Goal: Information Seeking & Learning: Understand process/instructions

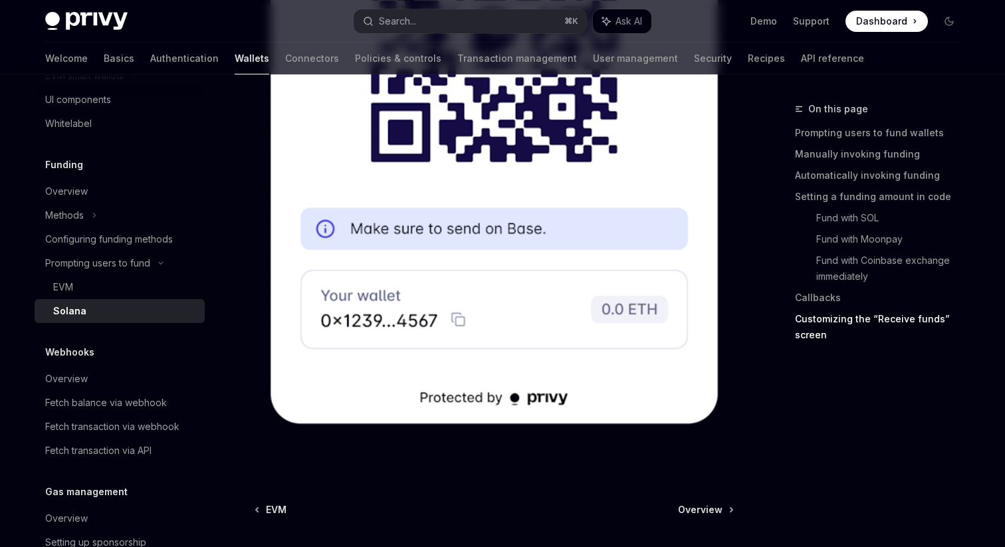
scroll to position [3564, 0]
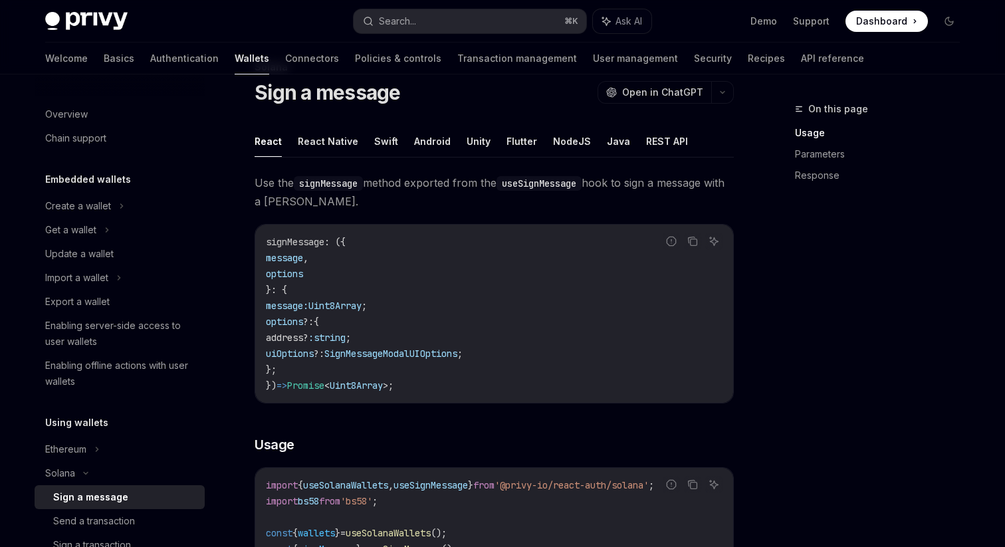
scroll to position [68, 0]
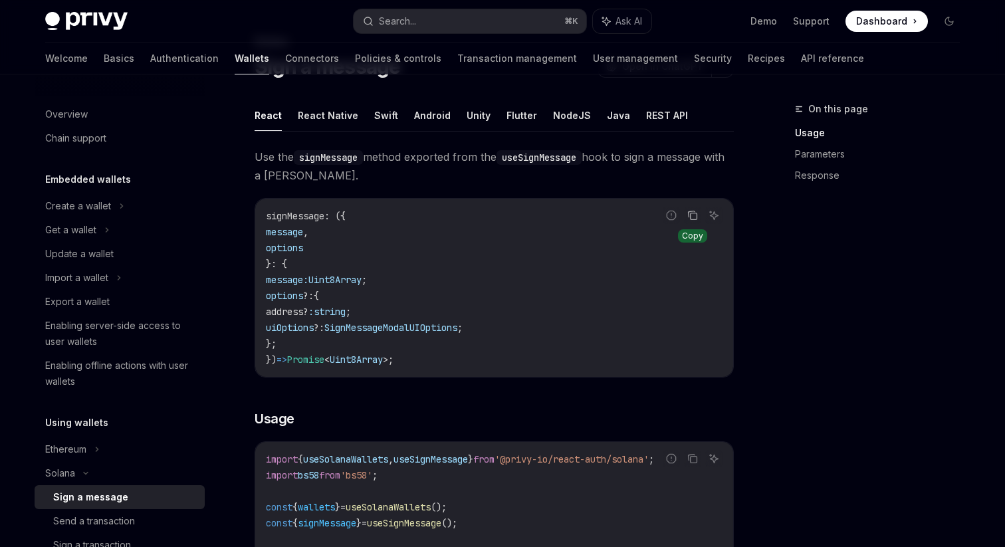
click at [692, 212] on icon "Copy the contents from the code block" at bounding box center [693, 215] width 11 height 11
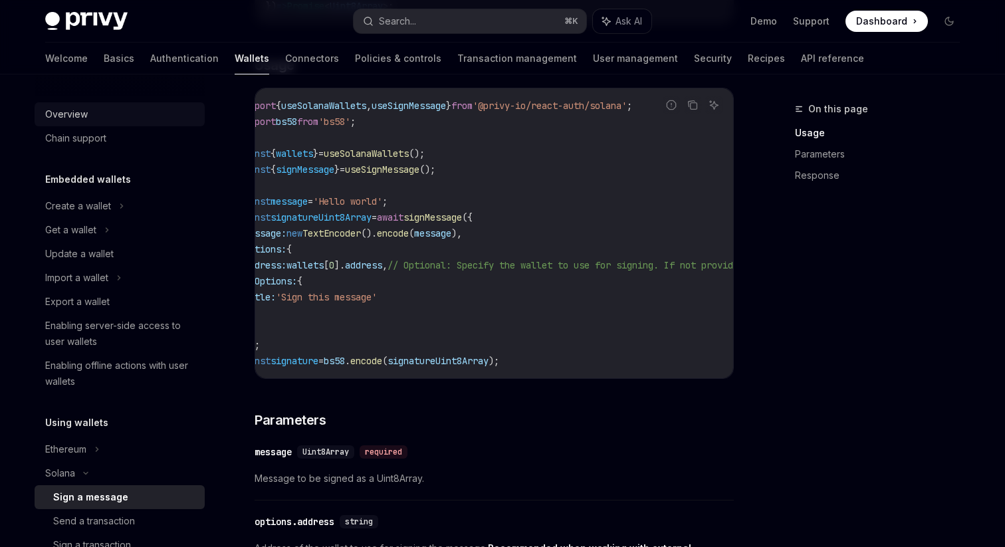
scroll to position [0, 0]
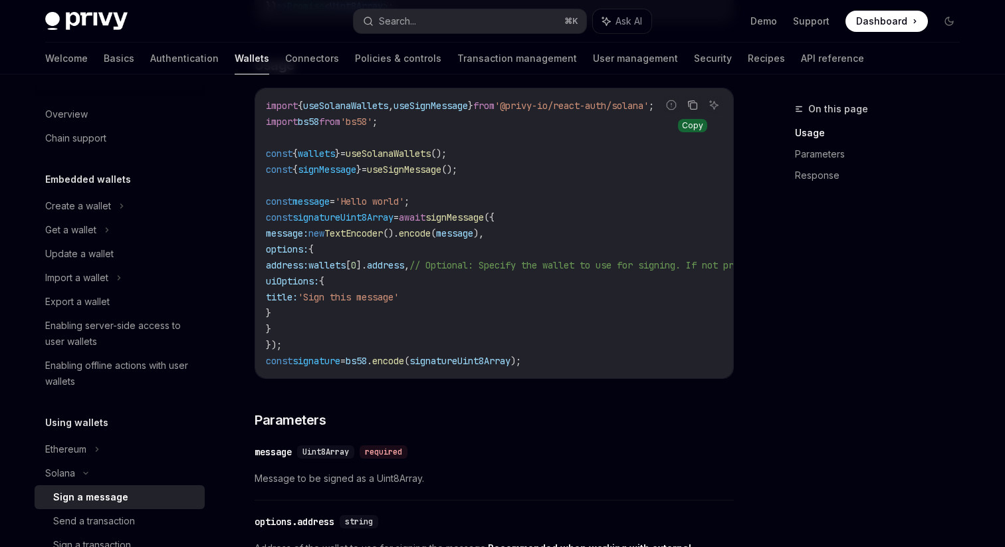
click at [691, 107] on icon "Copy the contents from the code block" at bounding box center [694, 106] width 7 height 7
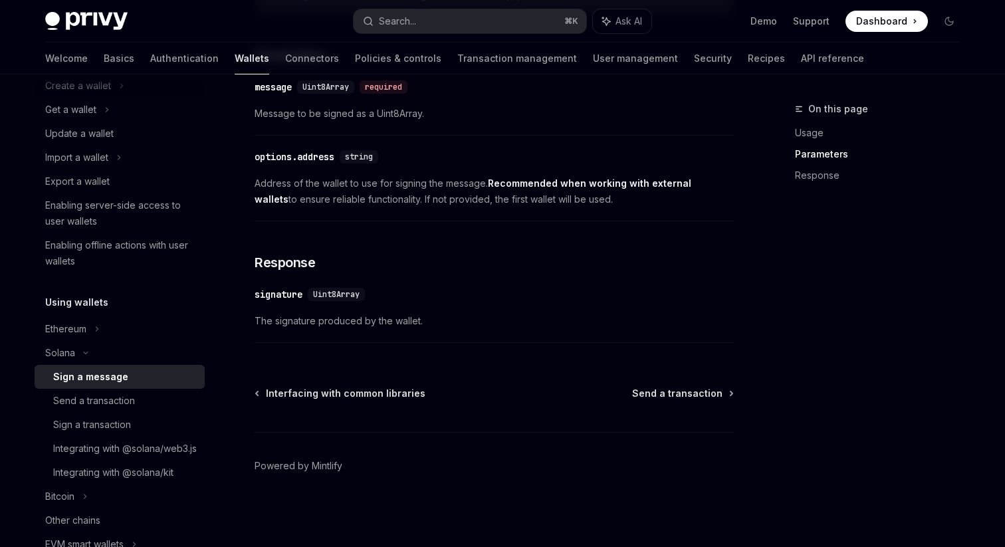
scroll to position [129, 0]
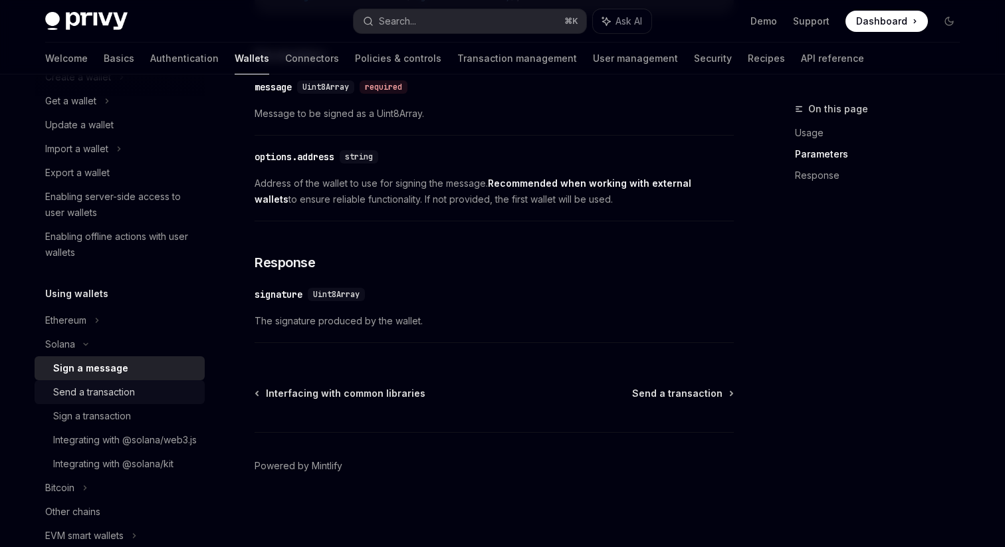
click at [116, 394] on div "Send a transaction" at bounding box center [94, 392] width 82 height 16
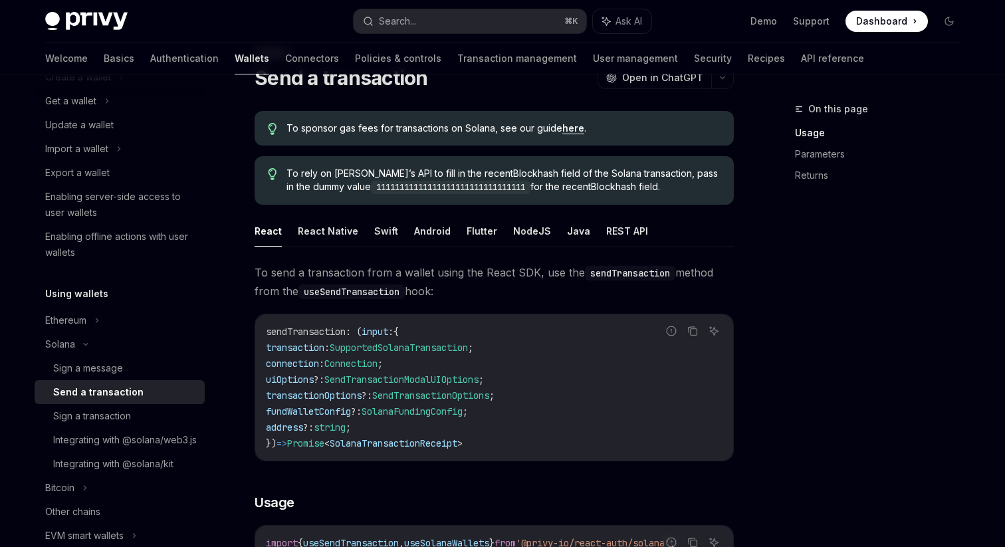
scroll to position [59, 0]
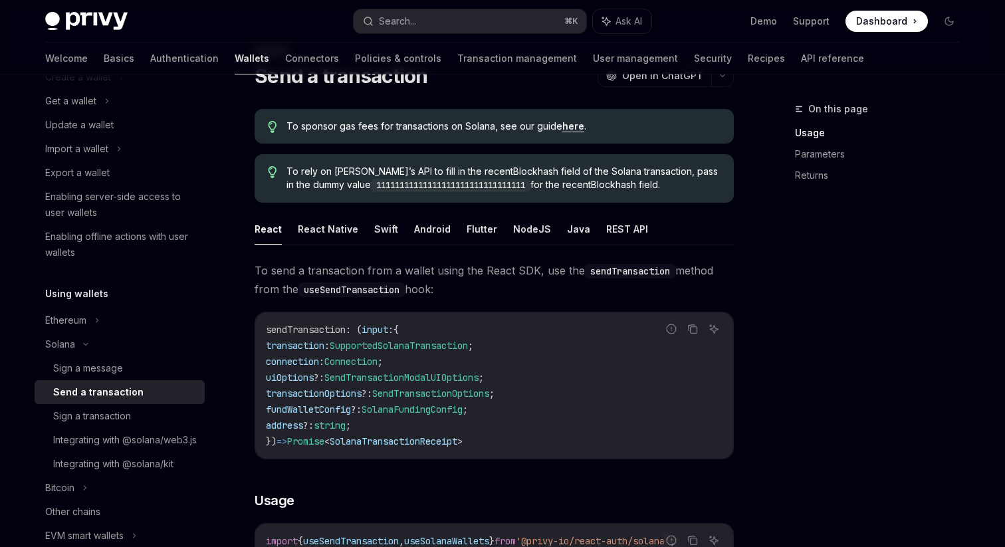
drag, startPoint x: 662, startPoint y: 178, endPoint x: 286, endPoint y: 161, distance: 376.1
click at [286, 161] on div "To rely on Privy’s API to fill in the recentBlockhash field of the Solana trans…" at bounding box center [494, 178] width 479 height 49
copy span "To rely on Privy’s API to fill in the recentBlockhash field of the Solana trans…"
click at [713, 322] on button "Ask AI" at bounding box center [713, 328] width 17 height 17
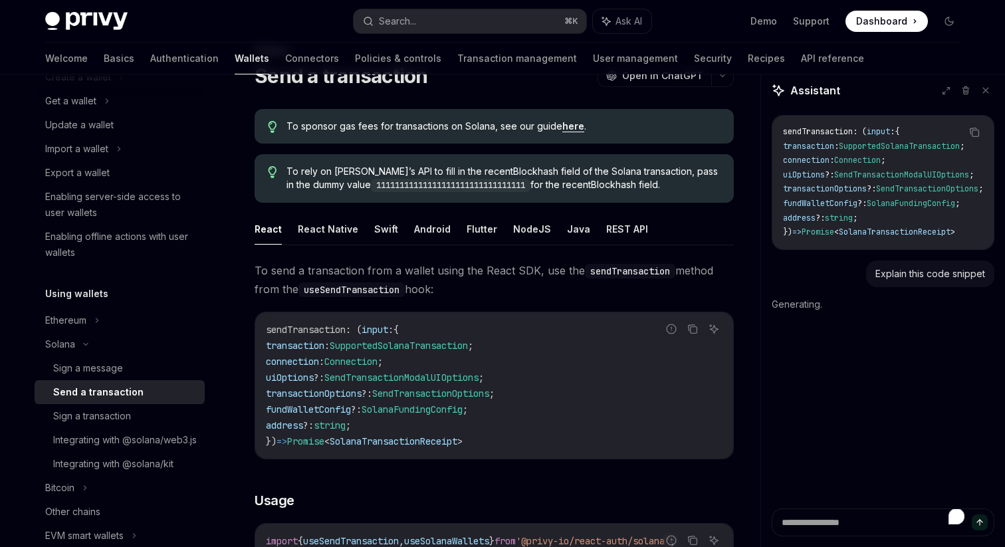
click at [703, 326] on code "sendTransaction : ( input : { transaction : SupportedSolanaTransaction ; connec…" at bounding box center [494, 386] width 457 height 128
click at [696, 329] on icon "Copy the contents from the code block" at bounding box center [693, 329] width 11 height 11
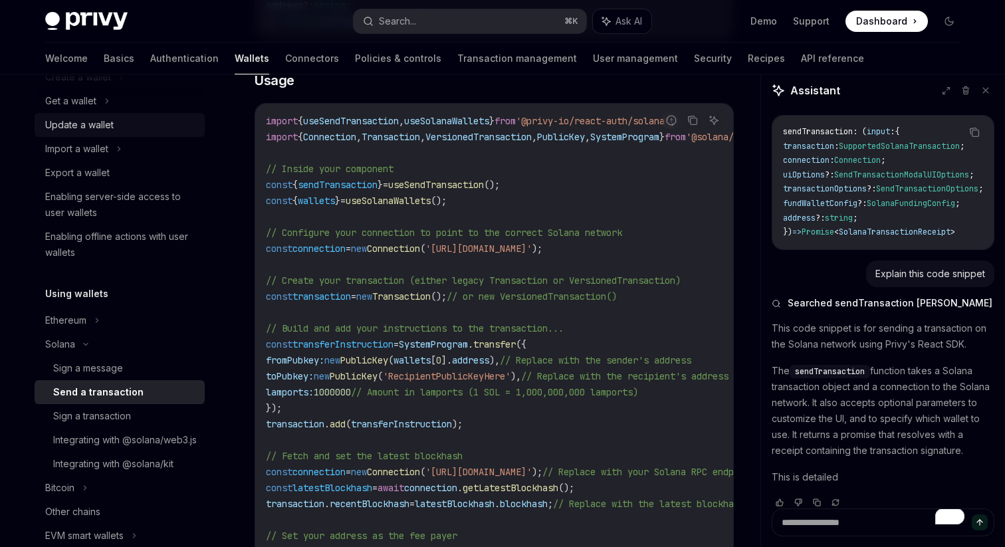
scroll to position [21, 0]
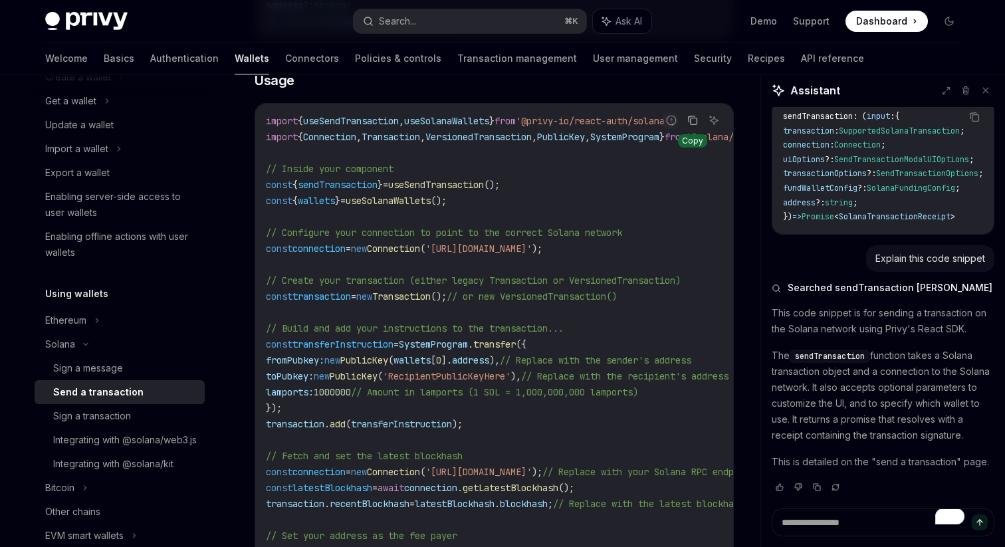
click at [697, 119] on icon "Copy the contents from the code block" at bounding box center [693, 120] width 11 height 11
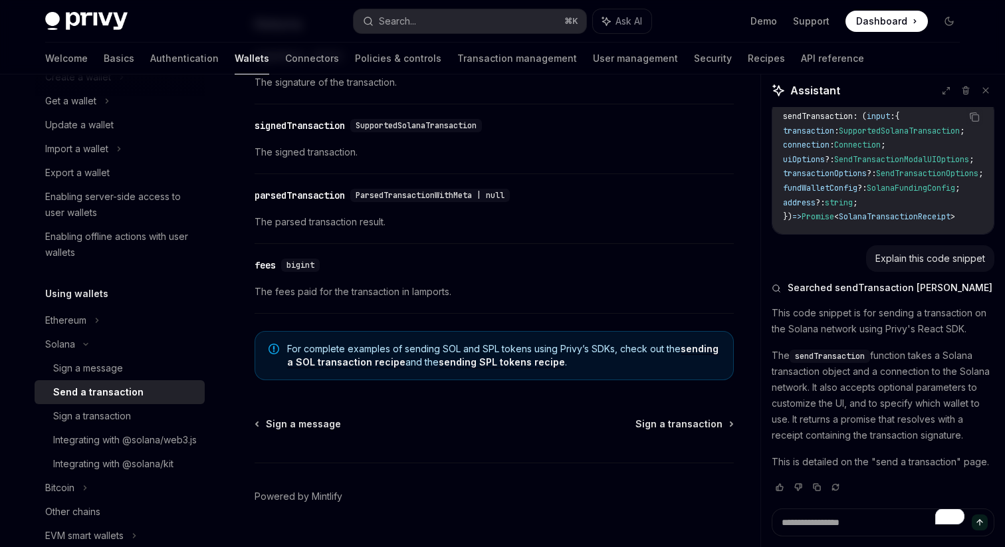
scroll to position [1793, 0]
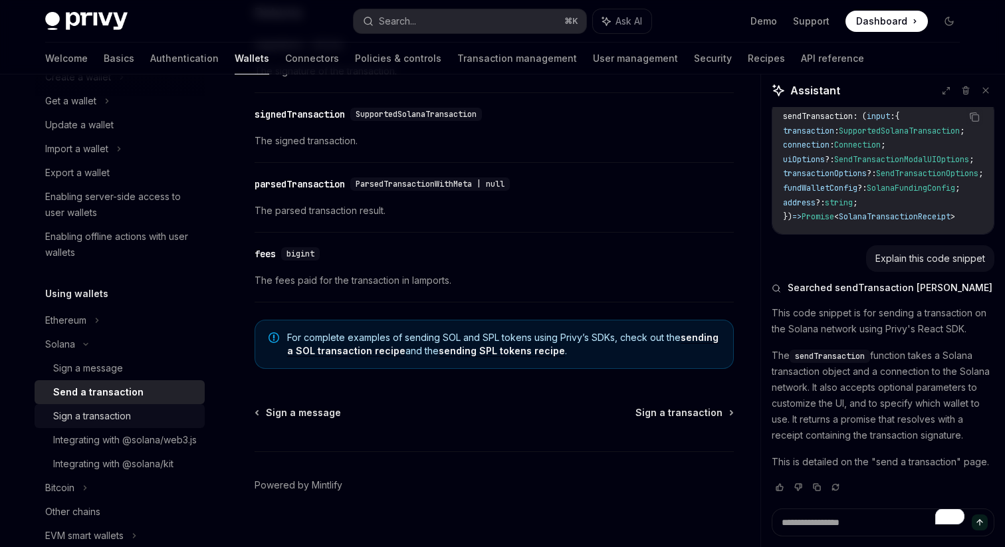
click at [72, 424] on div "Sign a transaction" at bounding box center [92, 416] width 78 height 16
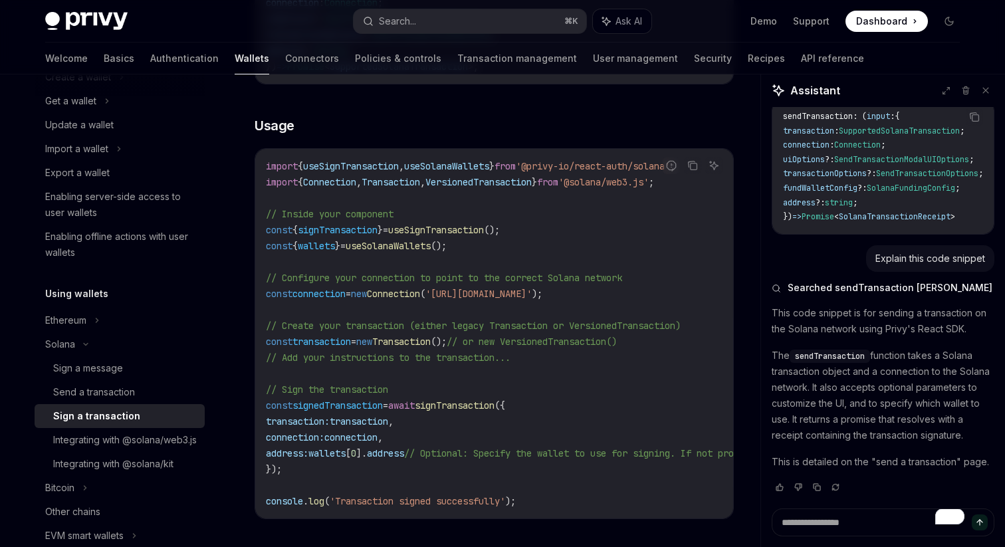
scroll to position [367, 0]
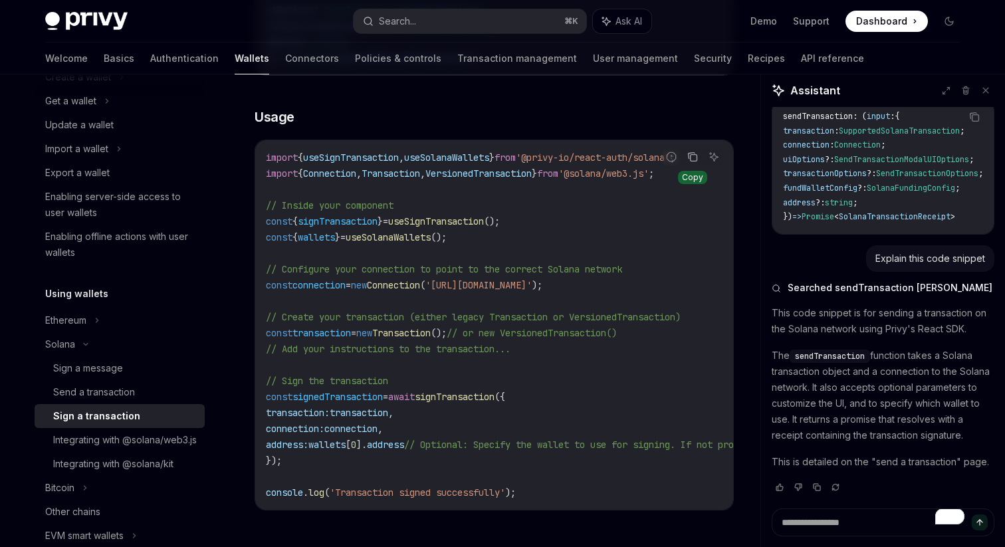
click at [696, 162] on icon "Copy the contents from the code block" at bounding box center [693, 157] width 11 height 11
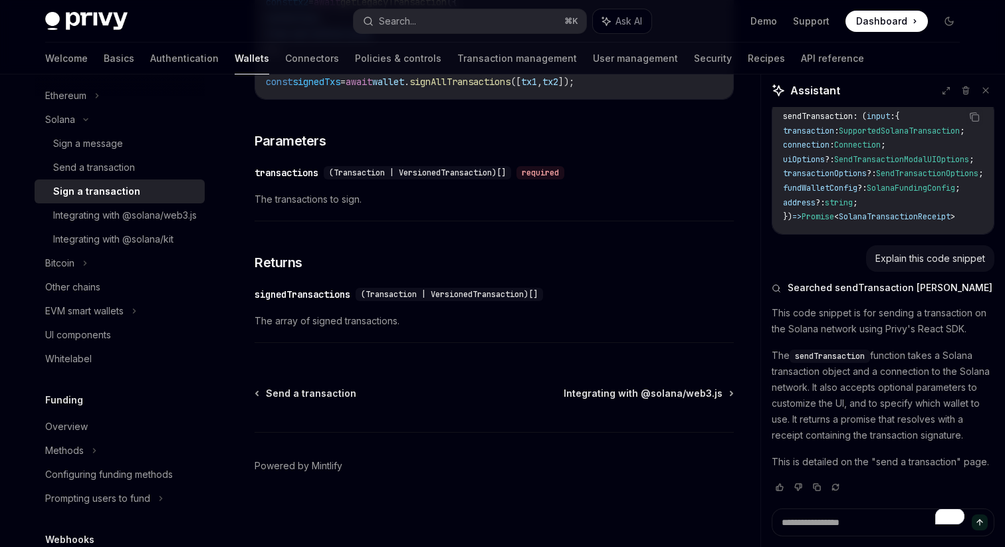
scroll to position [359, 0]
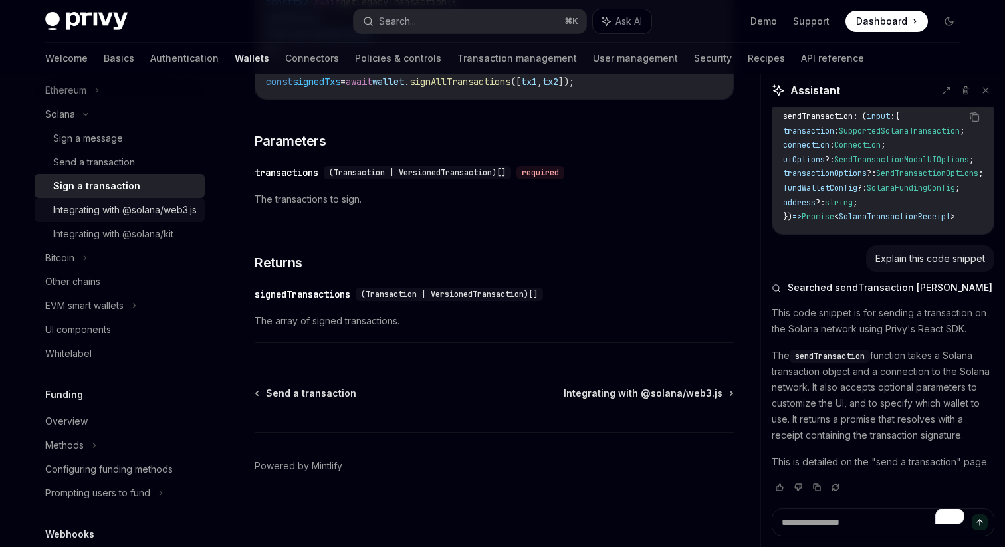
click at [96, 218] on div "Integrating with @solana/web3.js" at bounding box center [125, 210] width 144 height 16
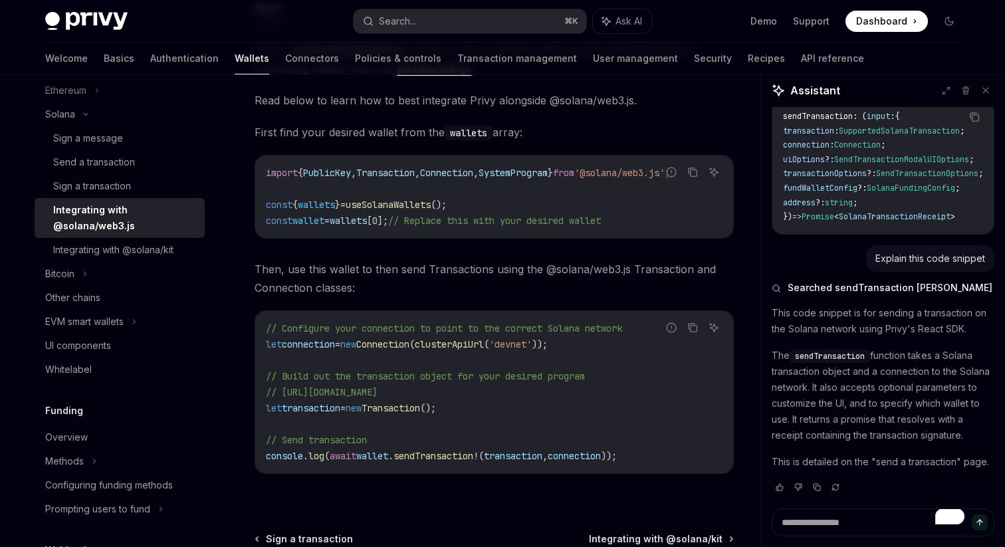
scroll to position [173, 0]
click at [695, 176] on icon "Copy the contents from the code block" at bounding box center [693, 174] width 11 height 11
click at [692, 332] on icon "Copy the contents from the code block" at bounding box center [693, 329] width 11 height 11
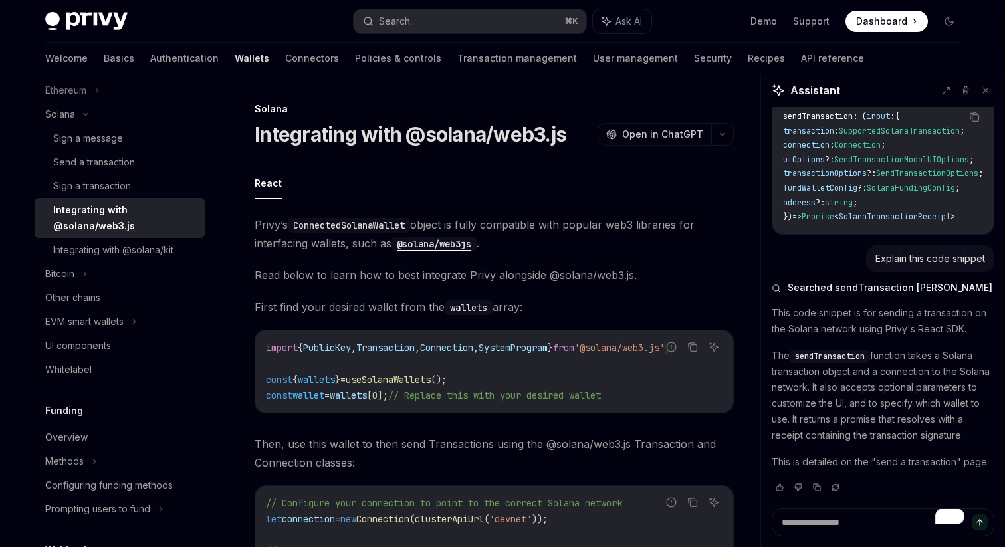
scroll to position [326, 0]
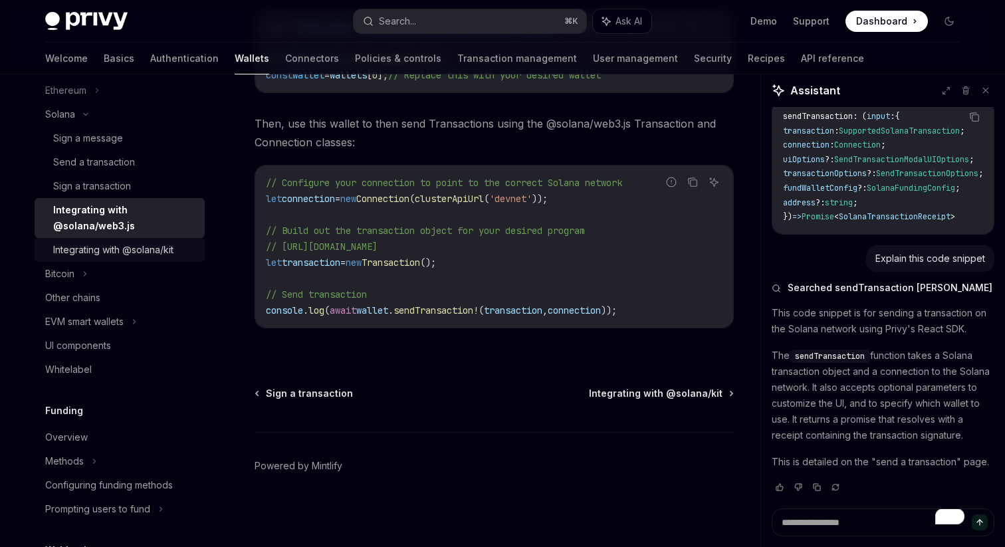
click at [122, 249] on div "Integrating with @solana/kit" at bounding box center [113, 250] width 120 height 16
type textarea "*"
